Goal: Navigation & Orientation: Find specific page/section

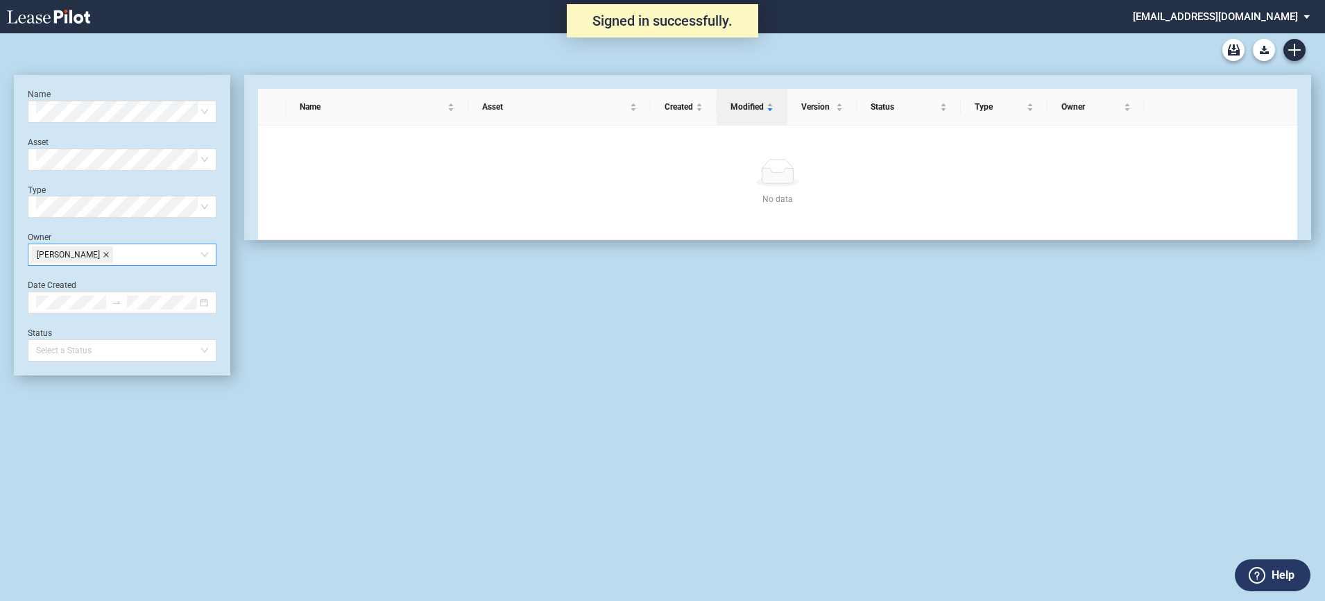
click at [110, 255] on icon "close" at bounding box center [106, 254] width 7 height 7
